Goal: Find specific page/section: Find specific page/section

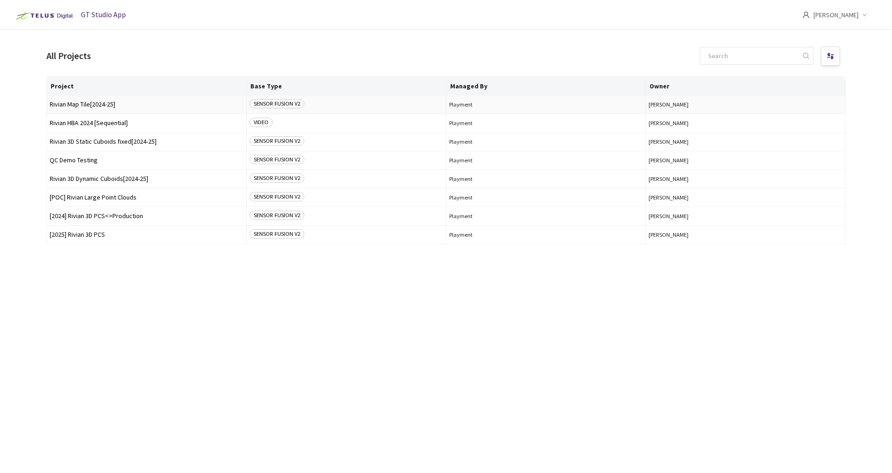
click at [86, 106] on span "Rivian Map Tile[2024-25]" at bounding box center [147, 104] width 194 height 7
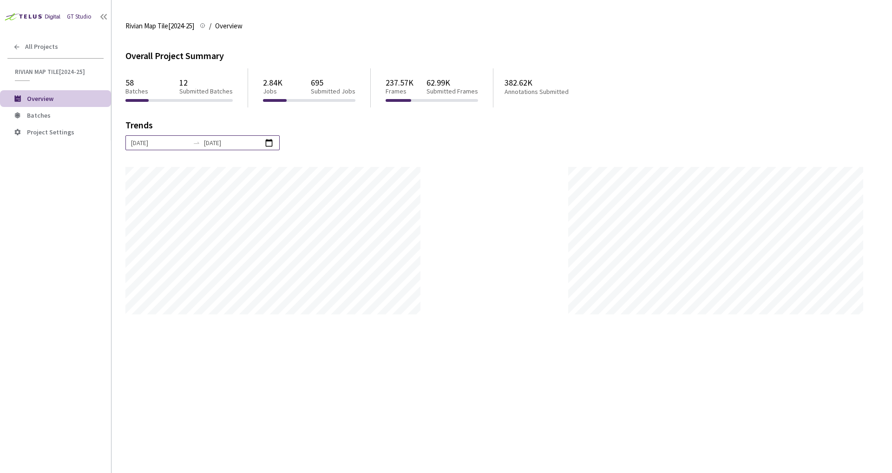
scroll to position [473, 892]
click at [78, 114] on span "Batches" at bounding box center [65, 116] width 77 height 8
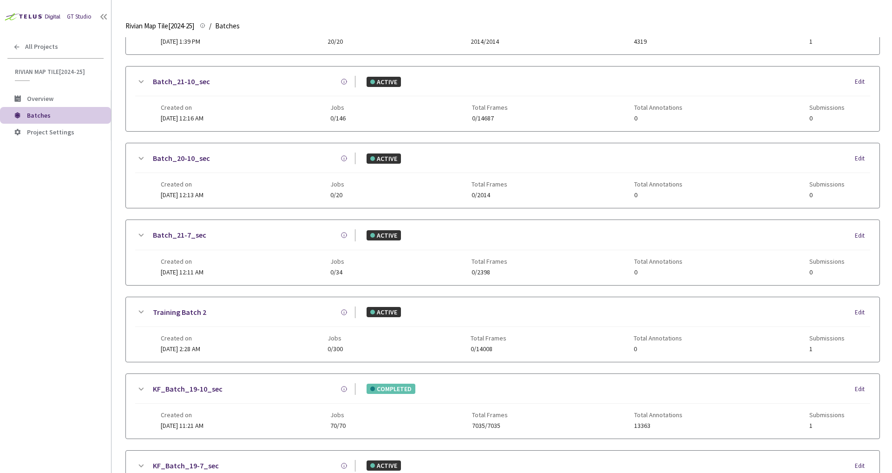
scroll to position [482, 0]
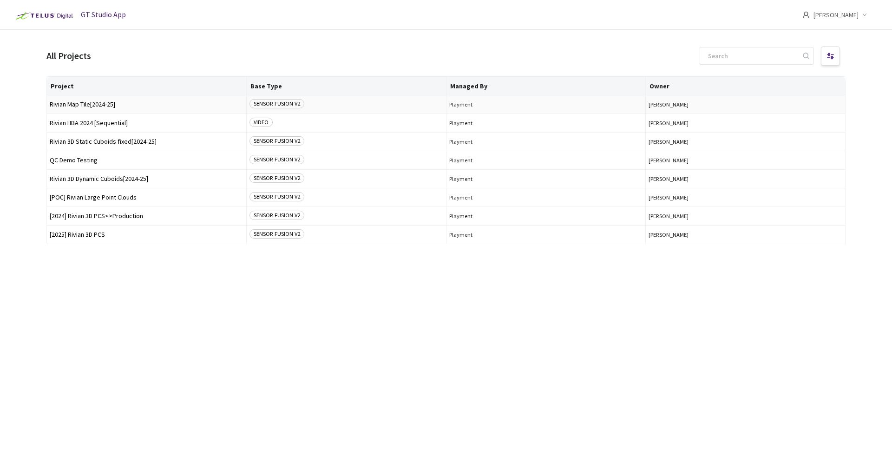
click at [106, 106] on span "Rivian Map Tile[2024-25]" at bounding box center [147, 104] width 194 height 7
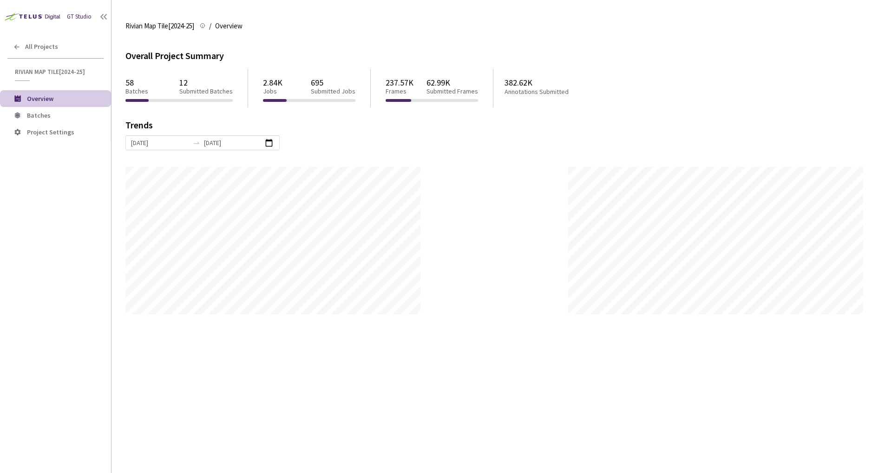
scroll to position [473, 892]
click at [81, 112] on span "Batches" at bounding box center [65, 116] width 77 height 8
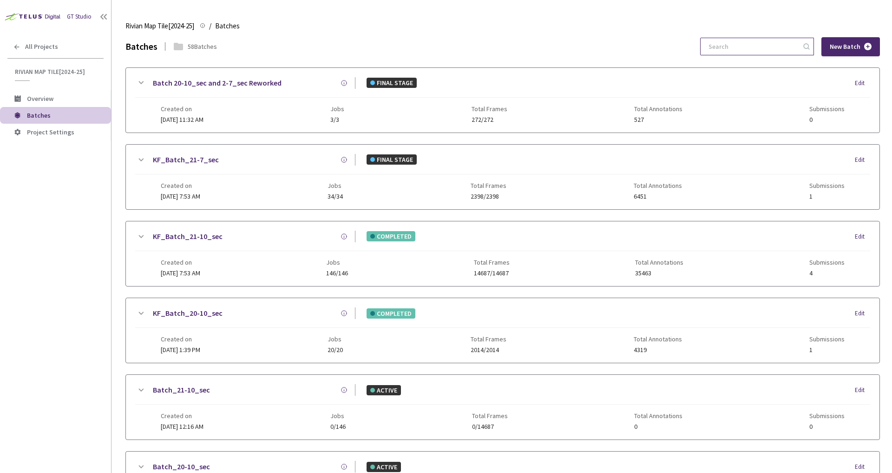
click at [737, 48] on input at bounding box center [752, 46] width 99 height 17
type input "b"
type input "9"
